Goal: Transaction & Acquisition: Register for event/course

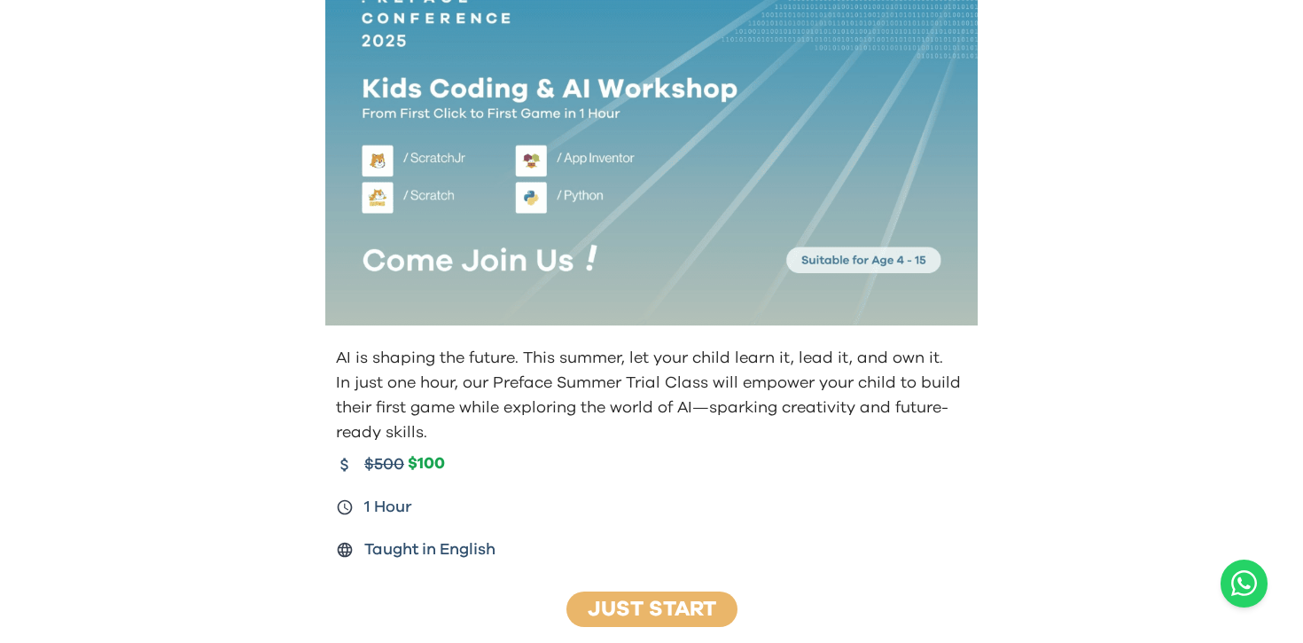
scroll to position [106, 0]
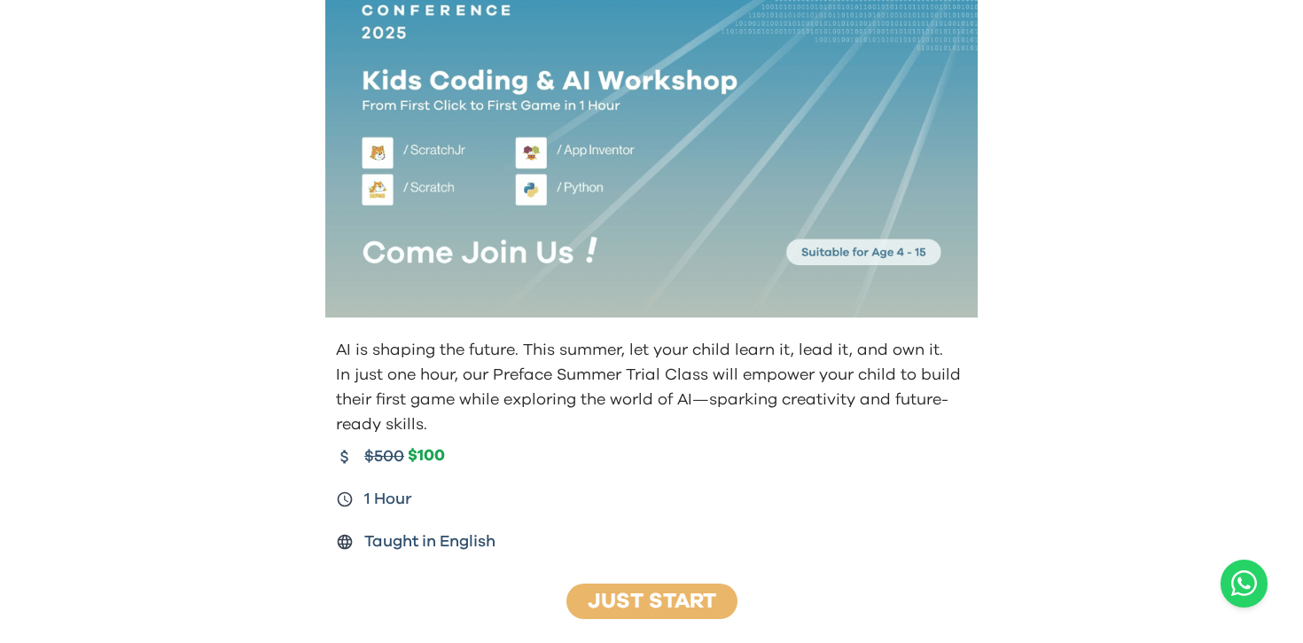
scroll to position [101, 0]
